Goal: Task Accomplishment & Management: Use online tool/utility

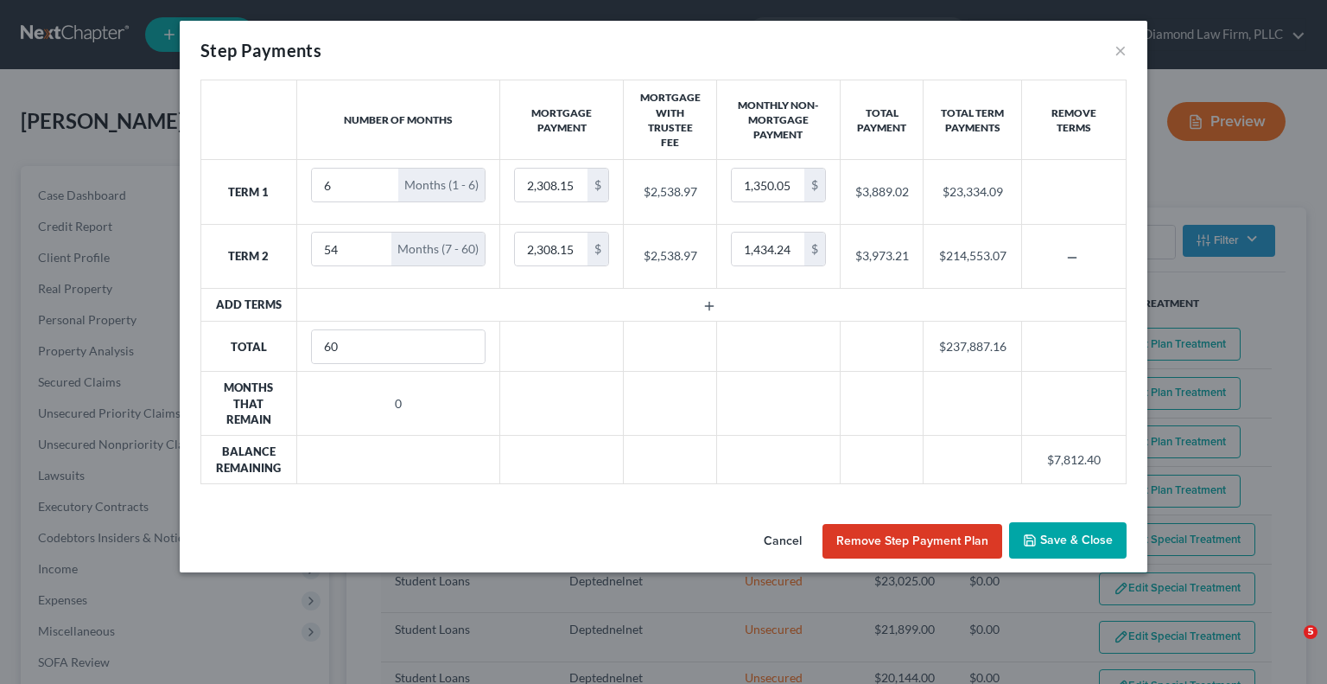
select select "59"
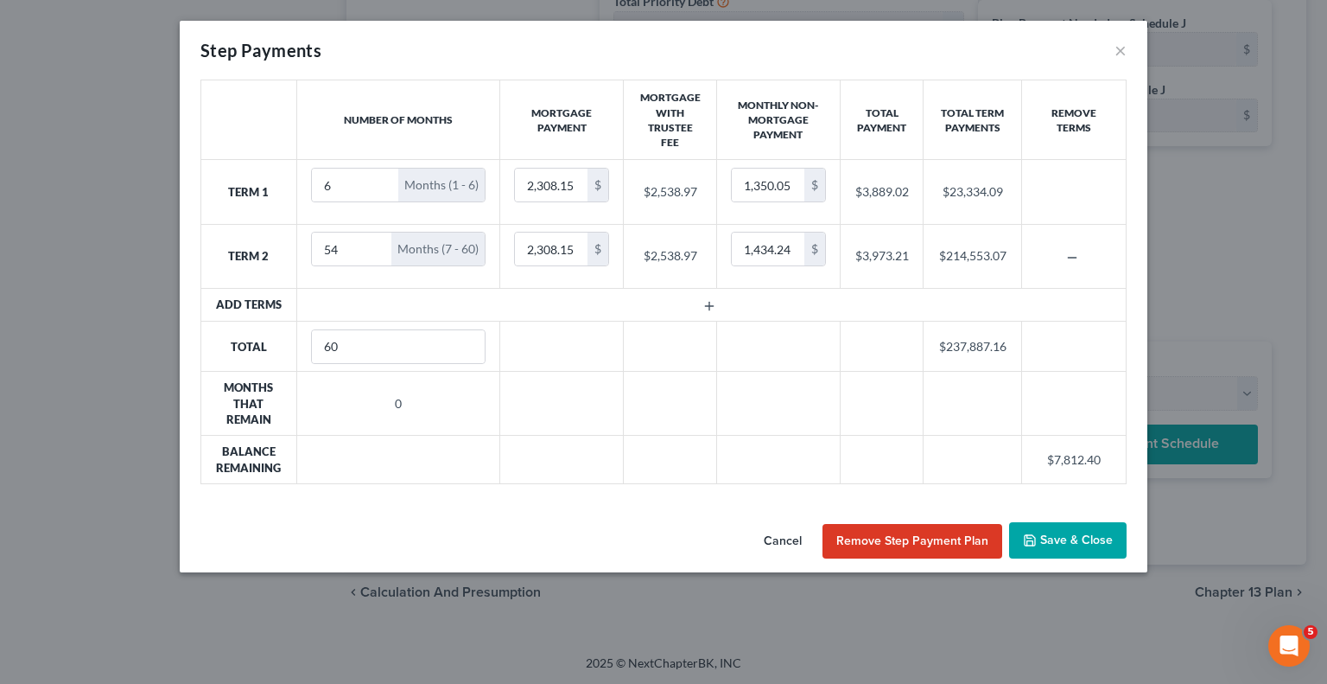
scroll to position [1280, 0]
click at [873, 539] on button "Remove Step Payment Plan" at bounding box center [913, 541] width 180 height 35
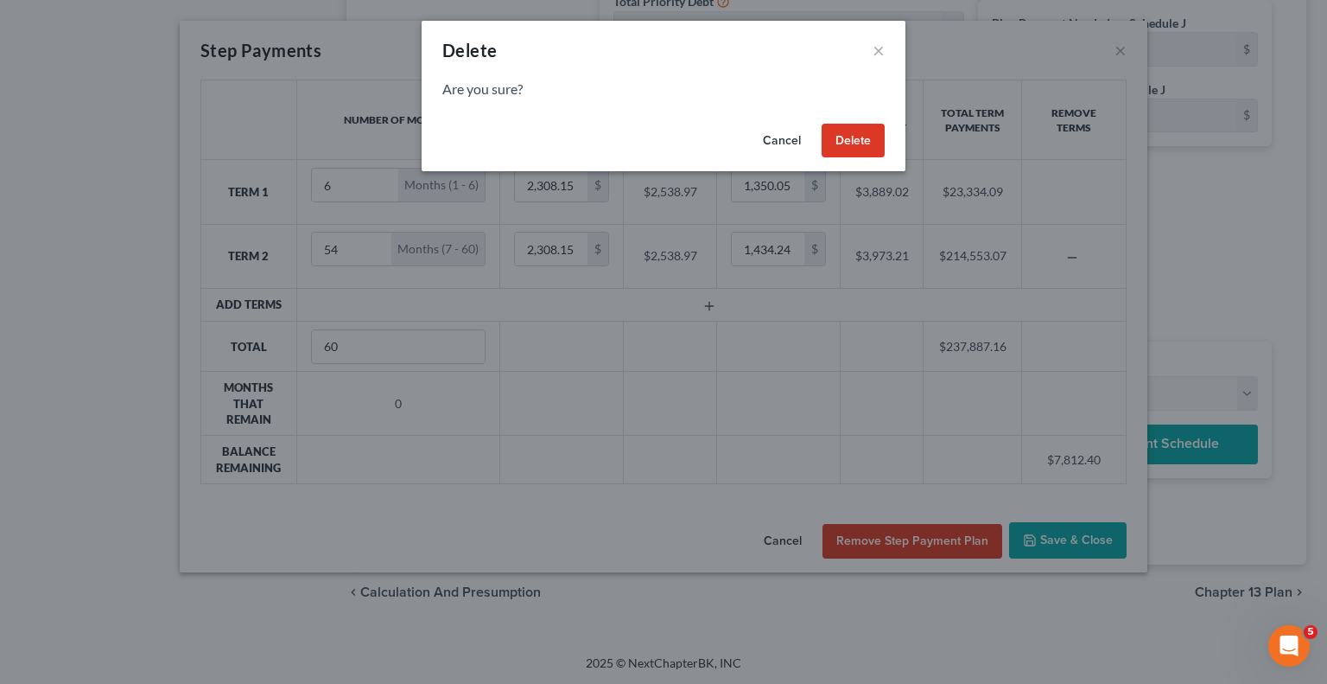
click at [850, 144] on button "Delete" at bounding box center [853, 141] width 63 height 35
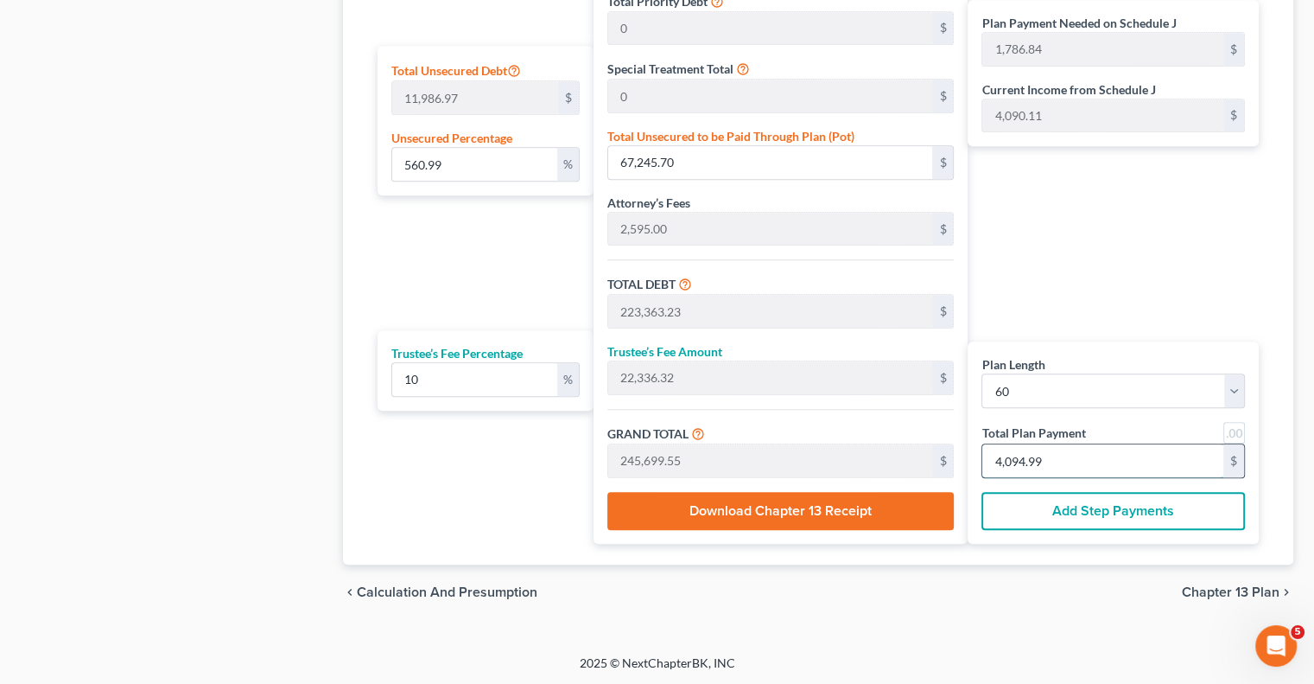
click at [1060, 455] on input "4,094.99" at bounding box center [1103, 460] width 241 height 33
drag, startPoint x: 1044, startPoint y: 461, endPoint x: 1023, endPoint y: 458, distance: 20.9
click at [1023, 458] on input "4,094.99" at bounding box center [1103, 460] width 241 height 33
click at [1061, 455] on input "4,094.99" at bounding box center [1103, 460] width 241 height 33
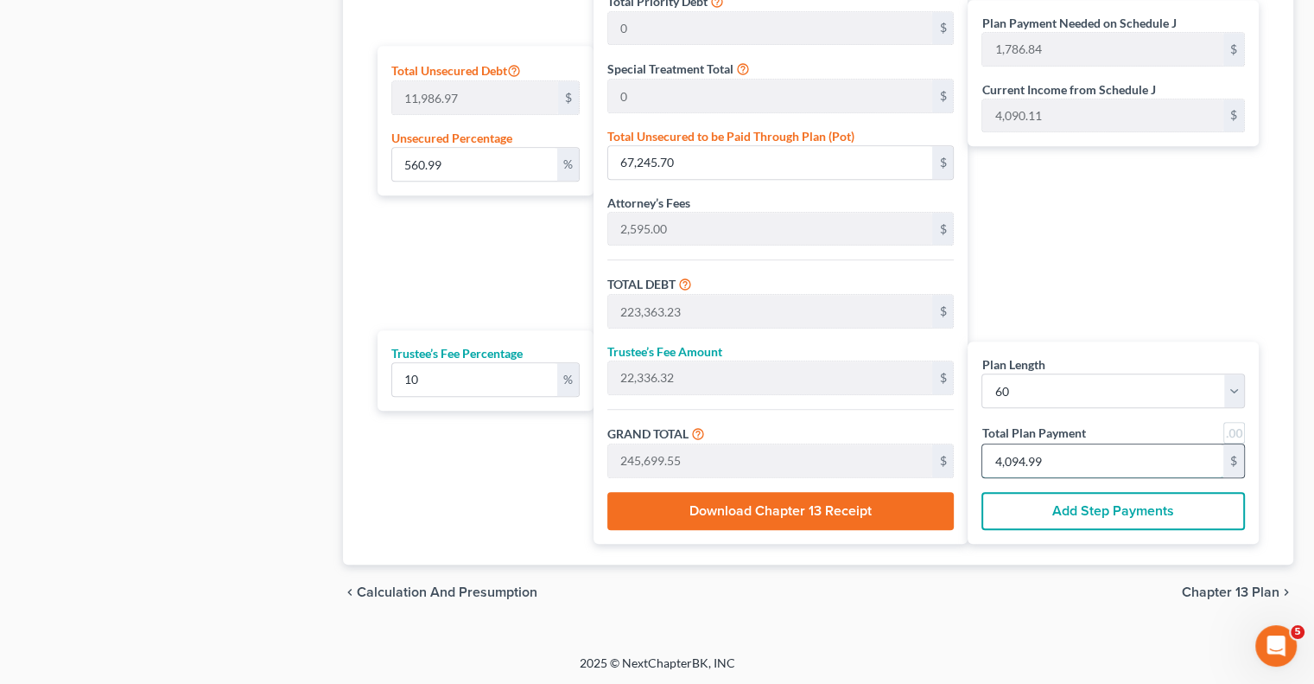
click at [1040, 456] on input "4,094.99" at bounding box center [1103, 460] width 241 height 33
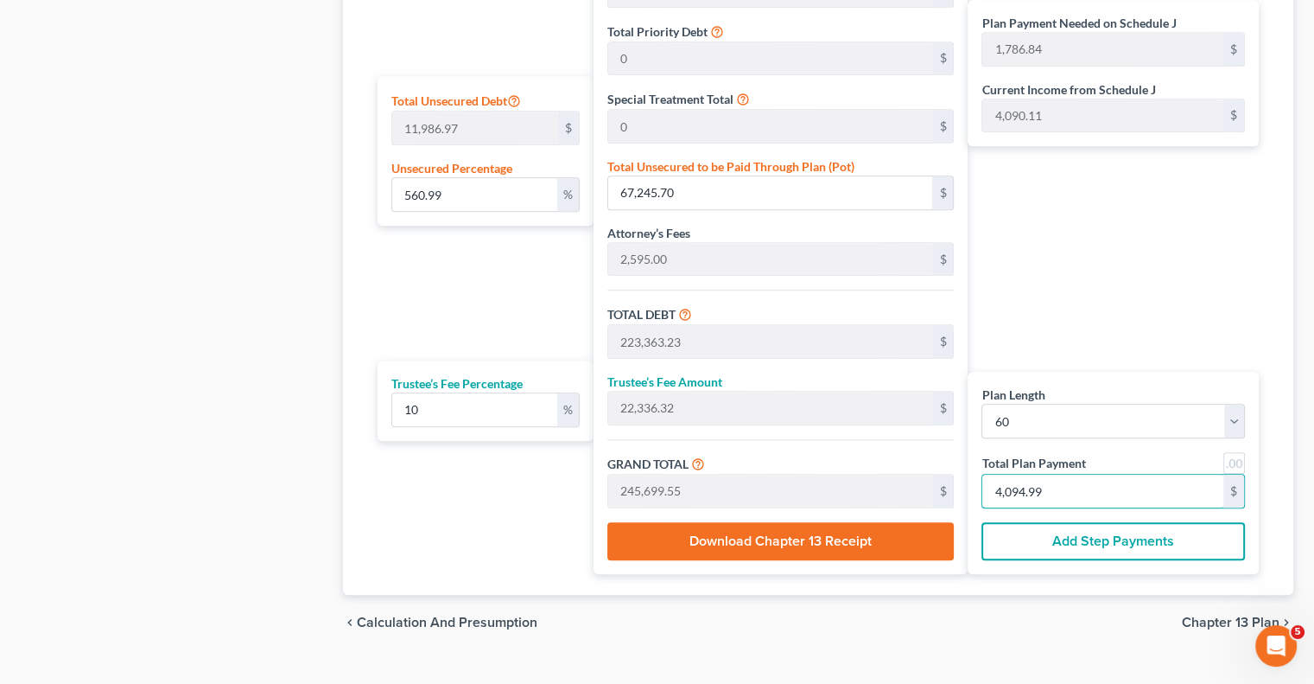
scroll to position [1064, 0]
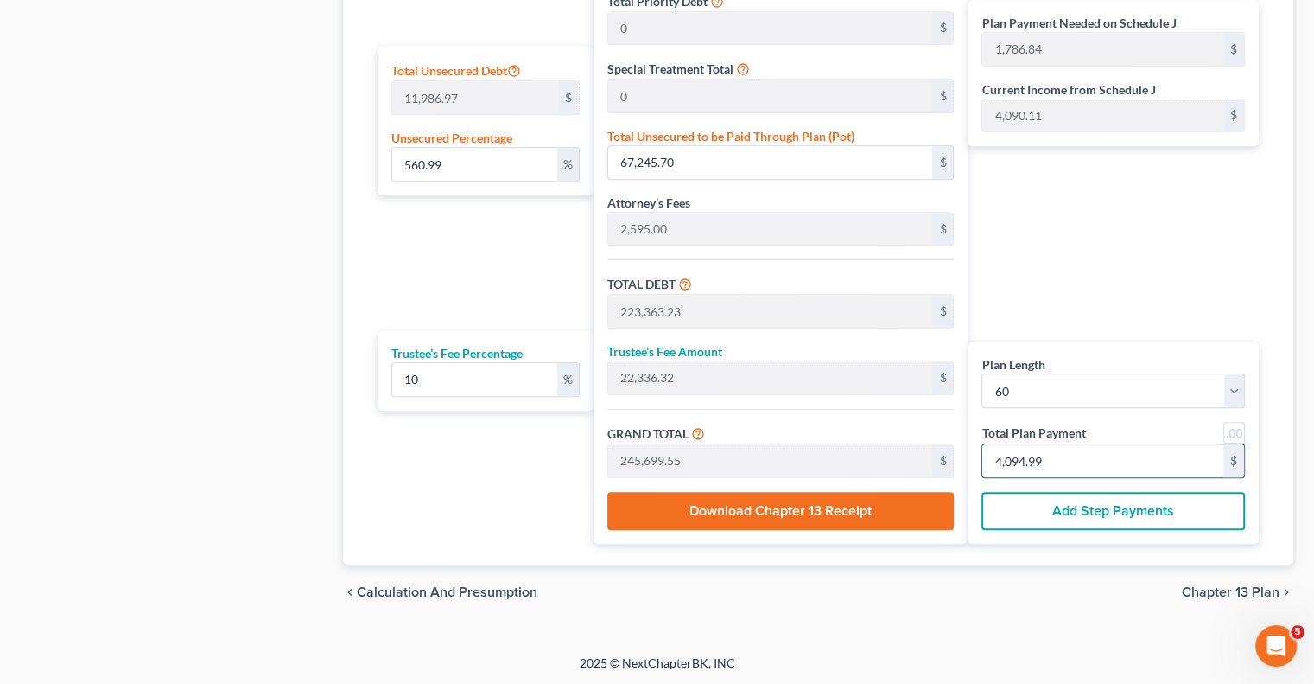
click at [1052, 461] on input "4,094.99" at bounding box center [1103, 460] width 241 height 33
click at [1047, 459] on input "4,094.99" at bounding box center [1103, 460] width 241 height 33
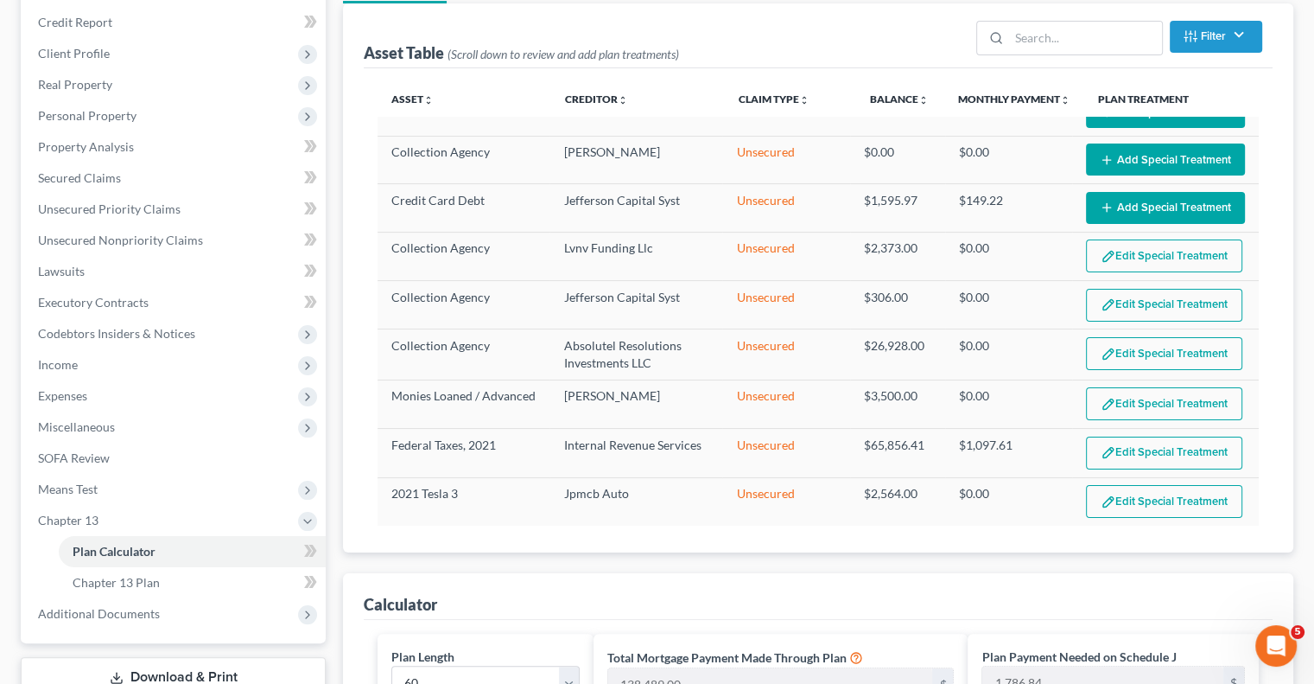
scroll to position [200, 0]
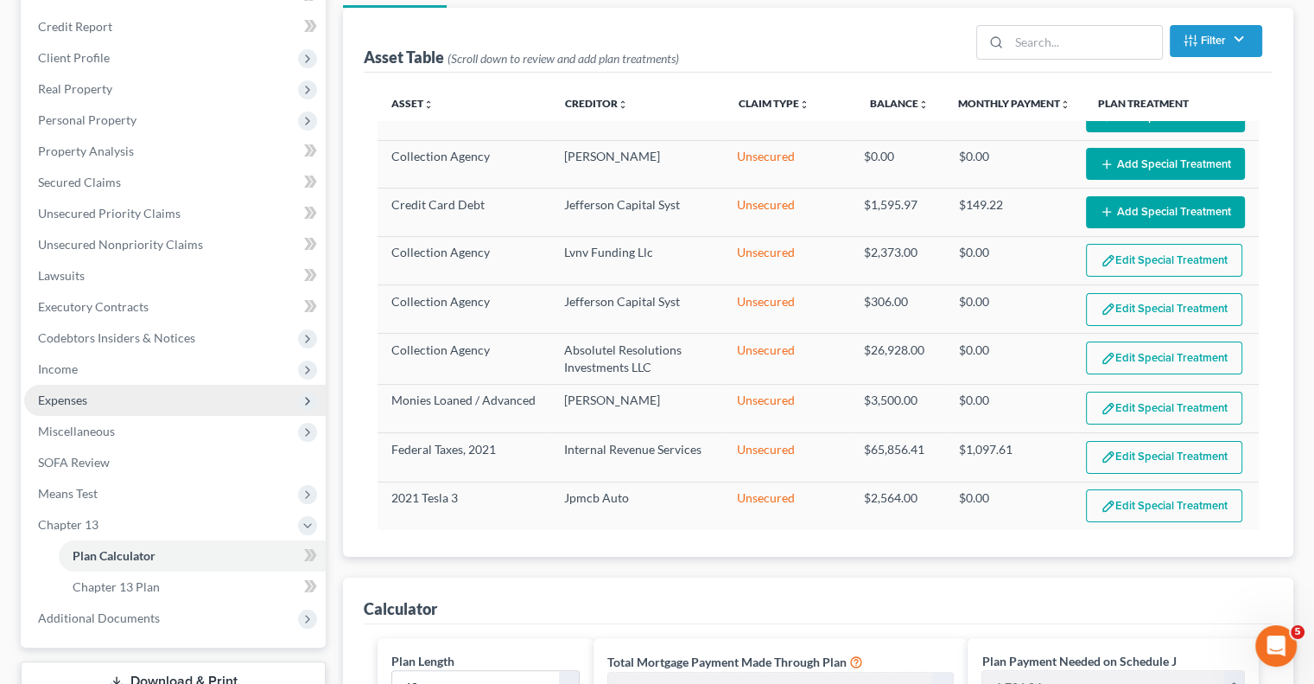
click at [35, 397] on span "Expenses" at bounding box center [175, 400] width 302 height 31
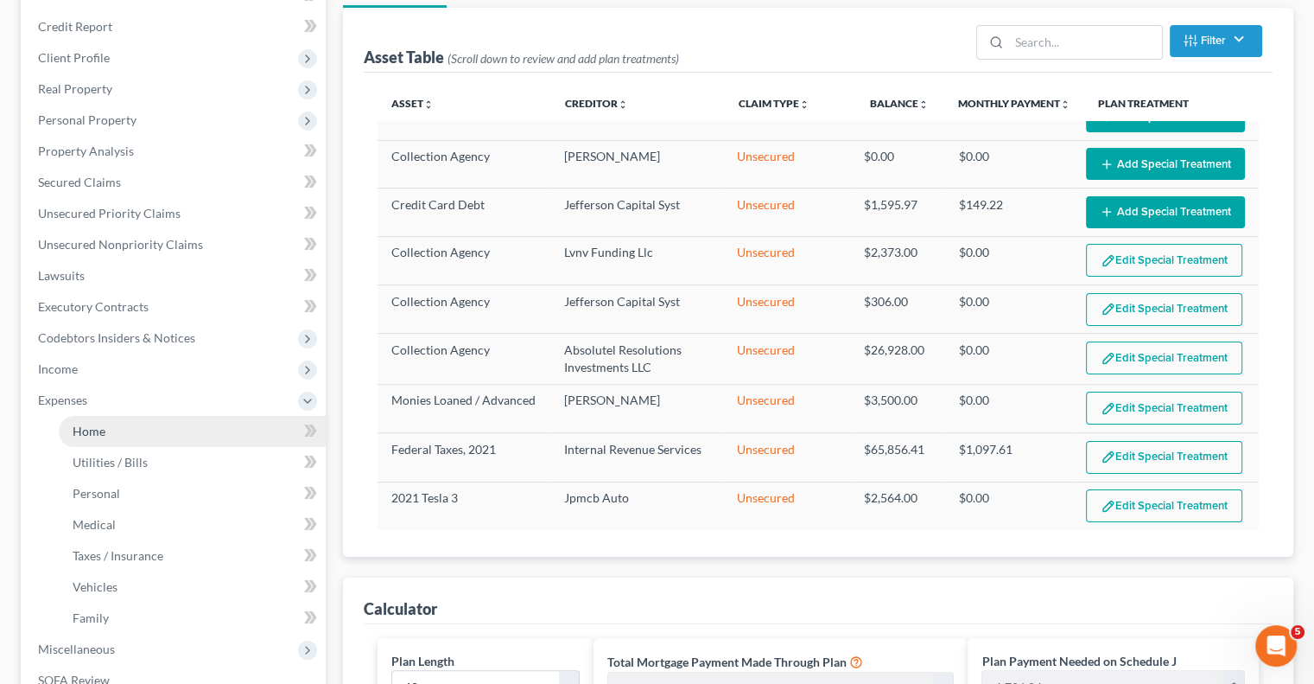
click at [137, 431] on link "Home" at bounding box center [192, 431] width 267 height 31
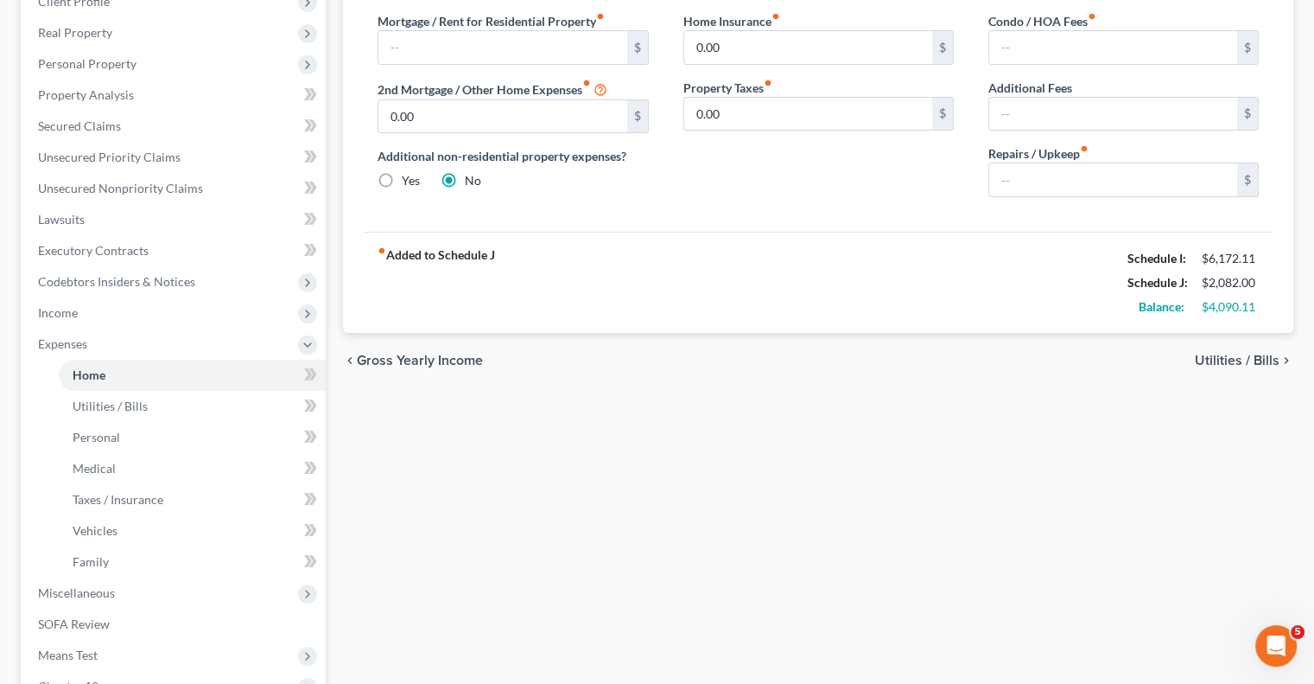
scroll to position [259, 0]
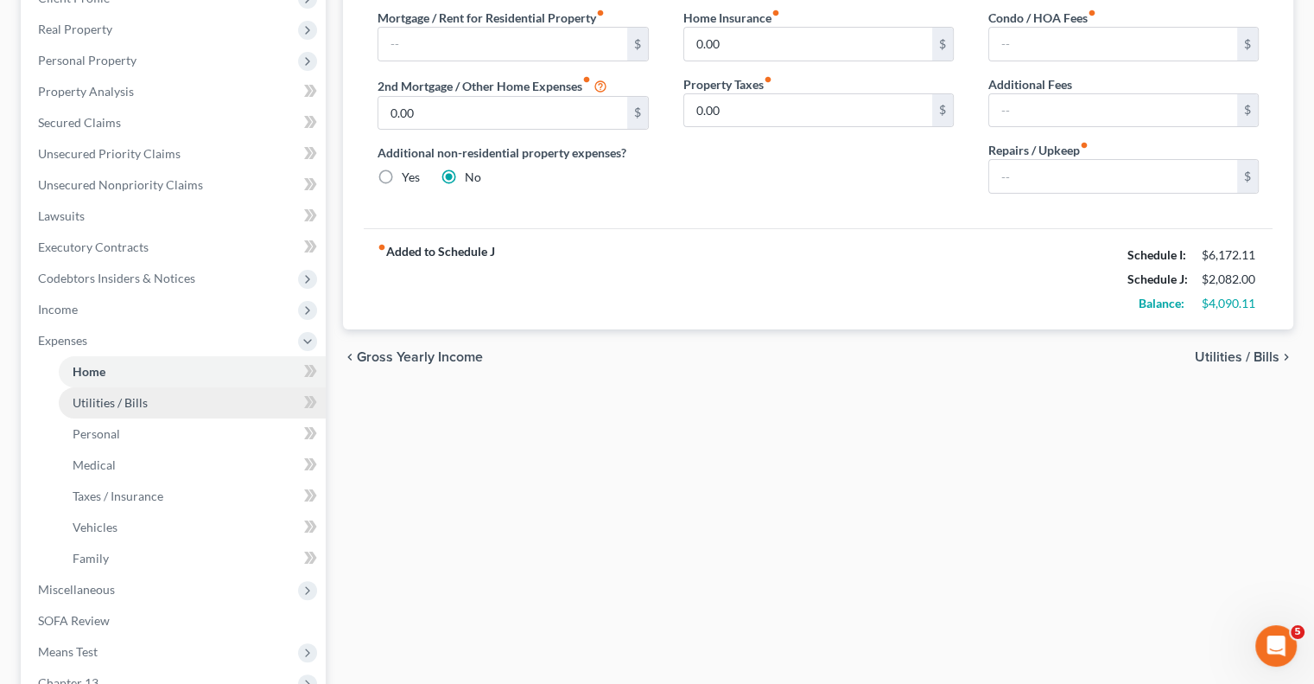
click at [86, 407] on span "Utilities / Bills" at bounding box center [110, 402] width 75 height 15
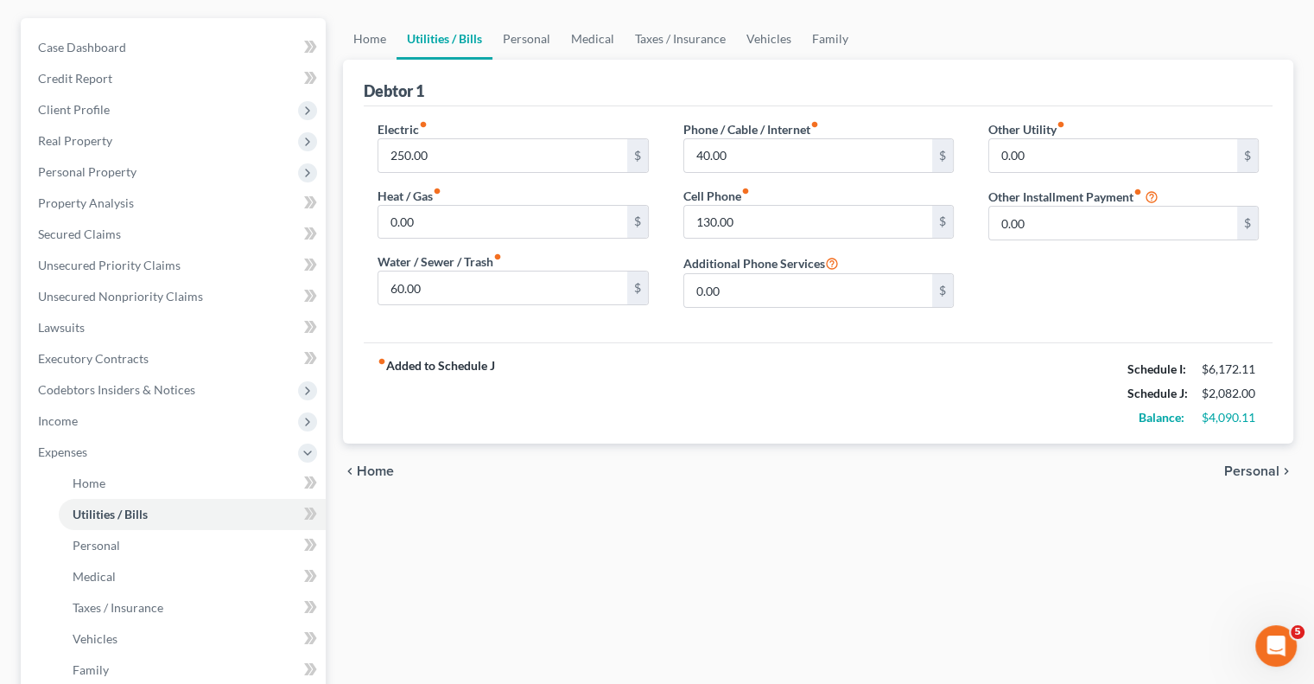
scroll to position [173, 0]
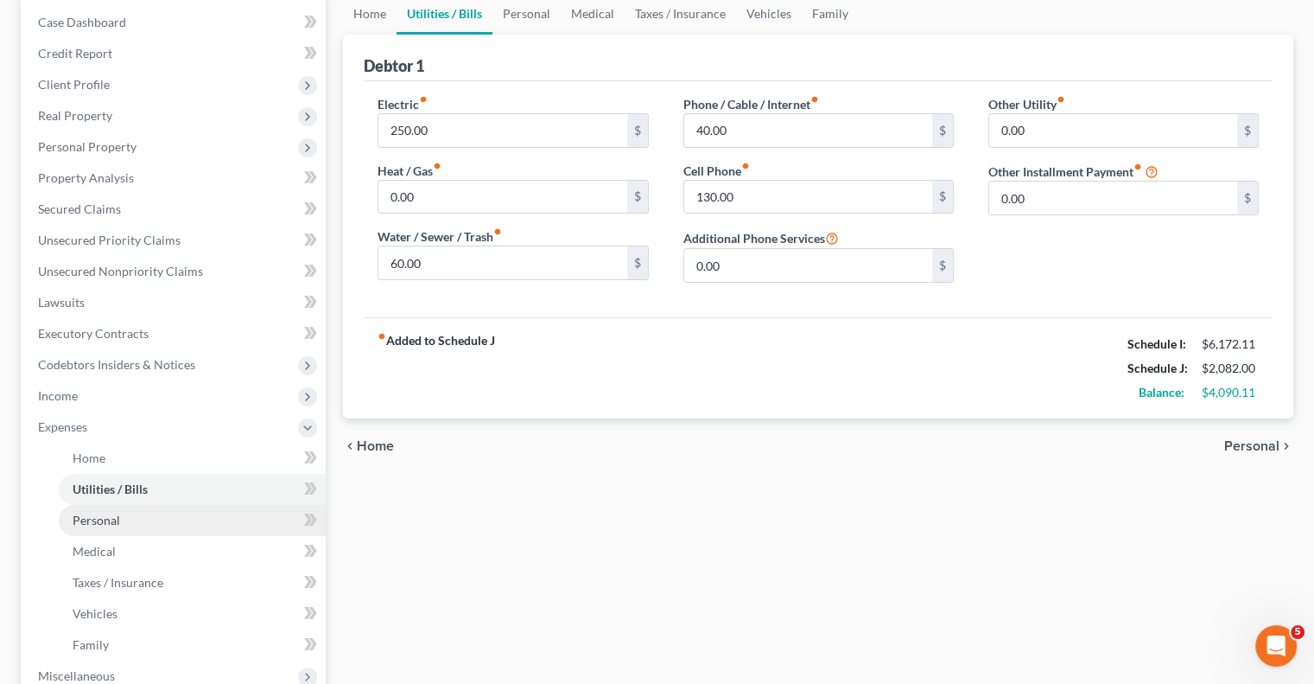
click at [73, 525] on span "Personal" at bounding box center [97, 519] width 48 height 15
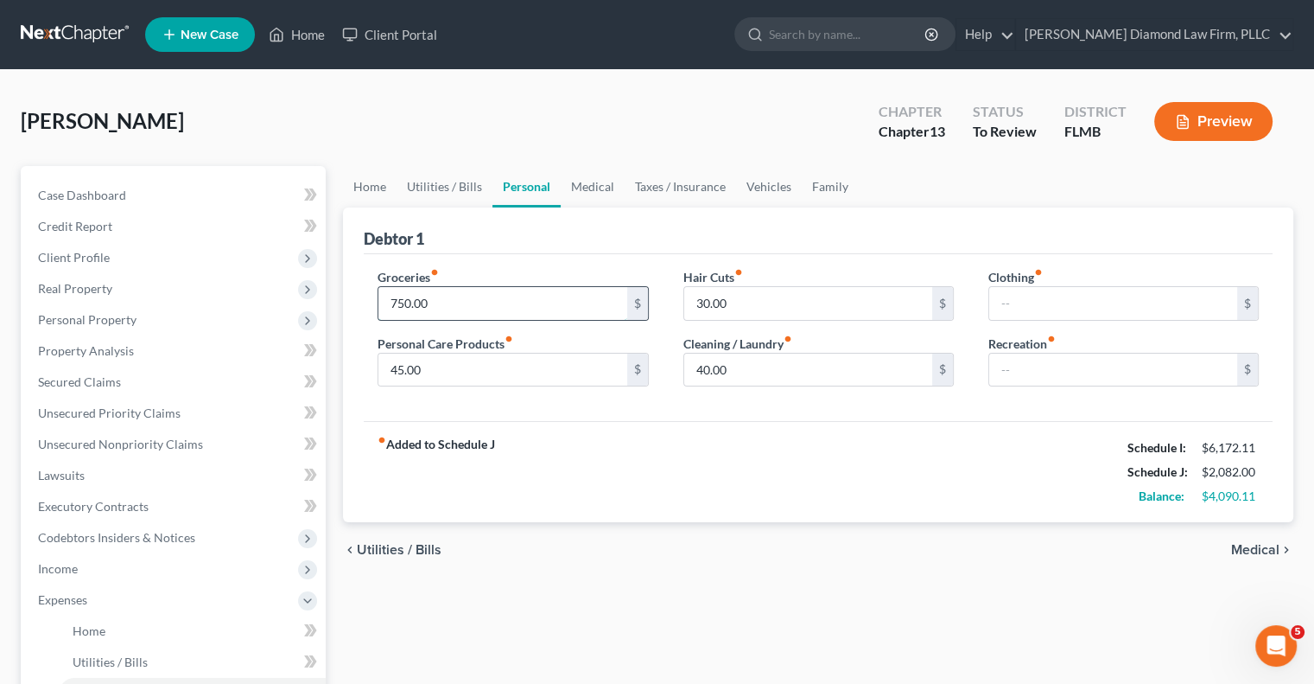
click at [404, 300] on input "750.00" at bounding box center [503, 303] width 248 height 33
type input "700.00"
click at [91, 385] on span "Secured Claims" at bounding box center [79, 381] width 83 height 15
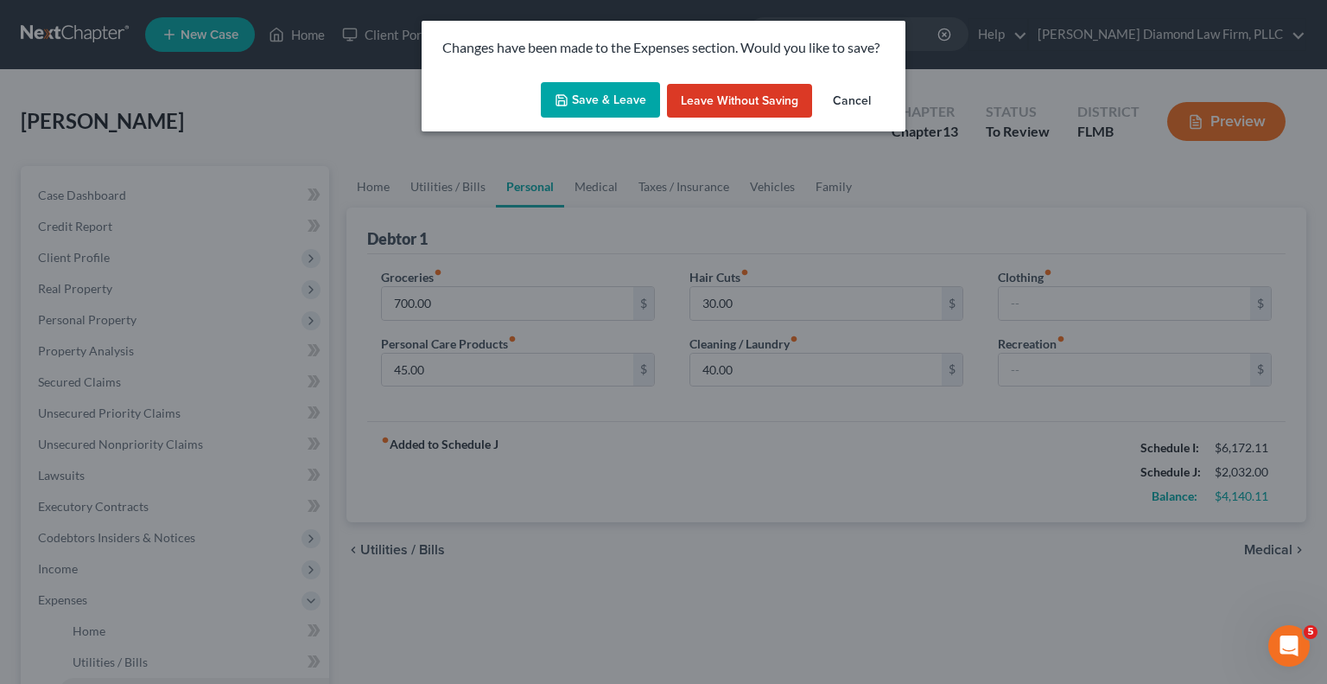
click at [585, 103] on button "Save & Leave" at bounding box center [600, 100] width 119 height 36
